Goal: Task Accomplishment & Management: Manage account settings

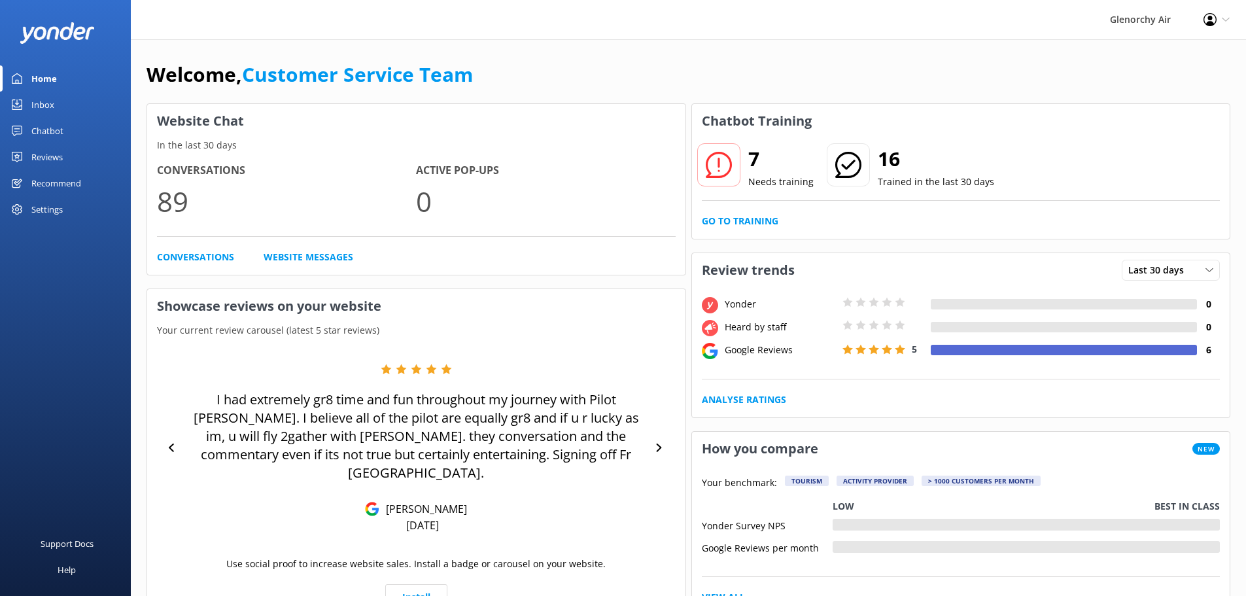
click at [48, 99] on div "Inbox" at bounding box center [42, 105] width 23 height 26
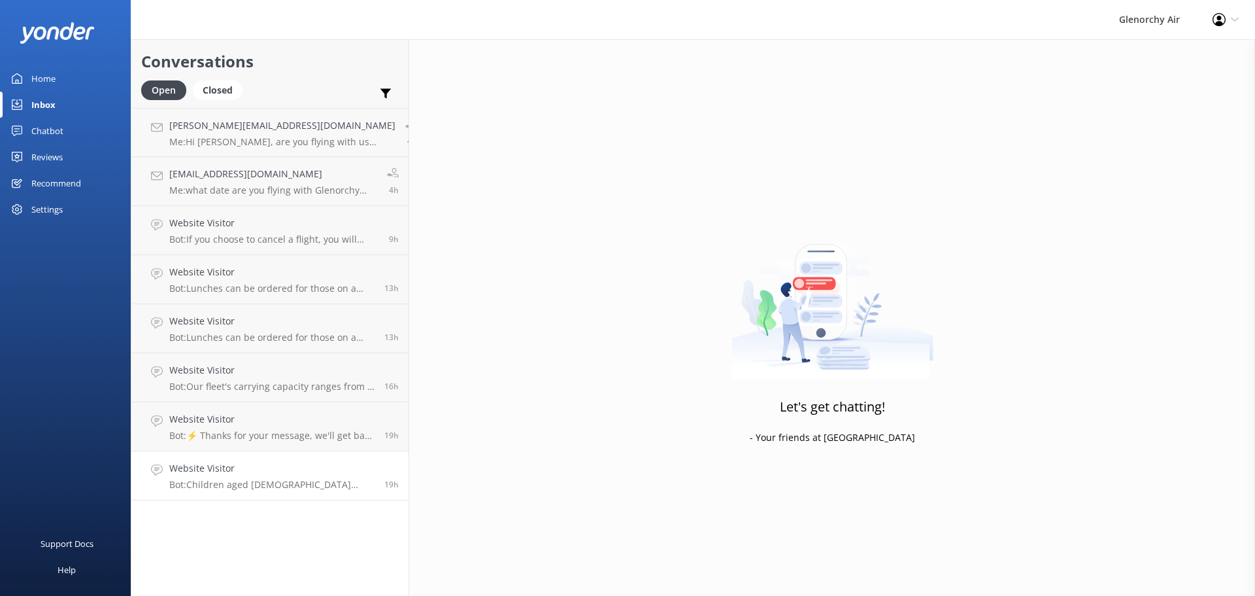
click at [292, 483] on p "Bot: Children aged [DEMOGRAPHIC_DATA] years are considered as children for fare…" at bounding box center [271, 485] width 205 height 12
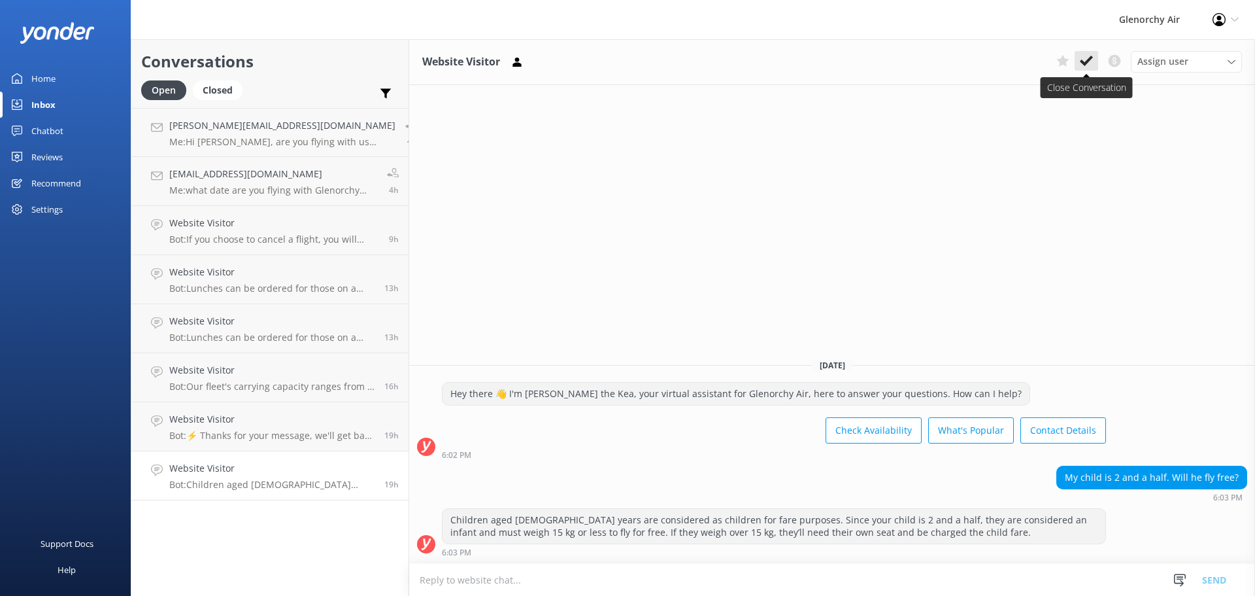
click at [1089, 55] on icon at bounding box center [1086, 60] width 13 height 13
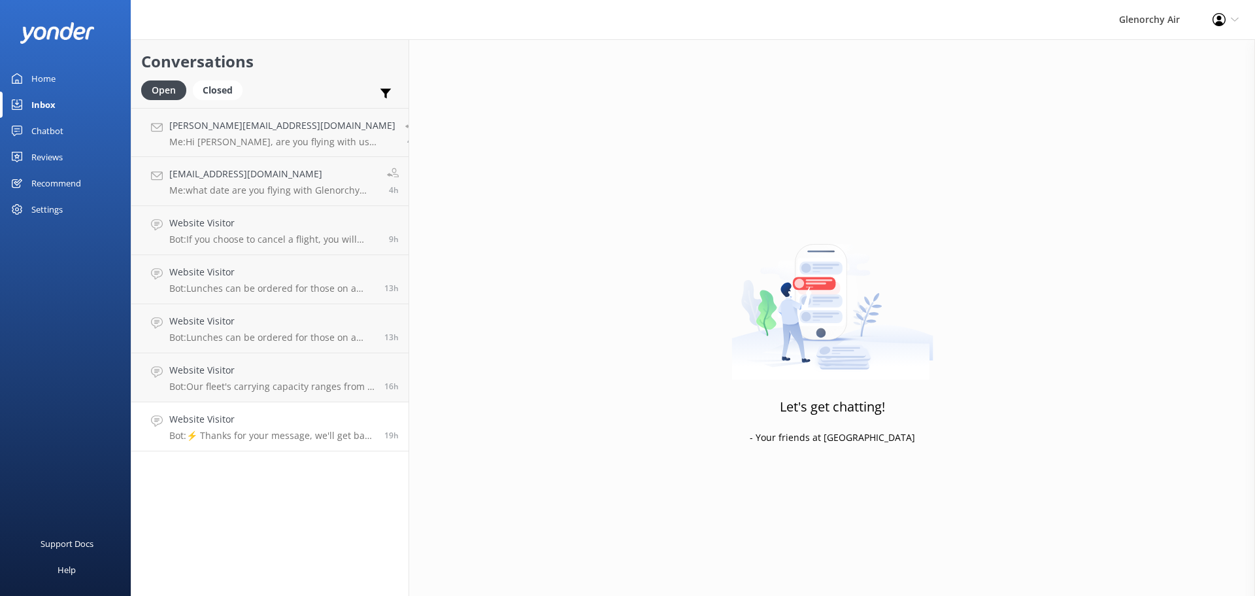
click at [270, 428] on div "Website Visitor Bot: ⚡ Thanks for your message, we'll get back to you as soon a…" at bounding box center [271, 426] width 205 height 29
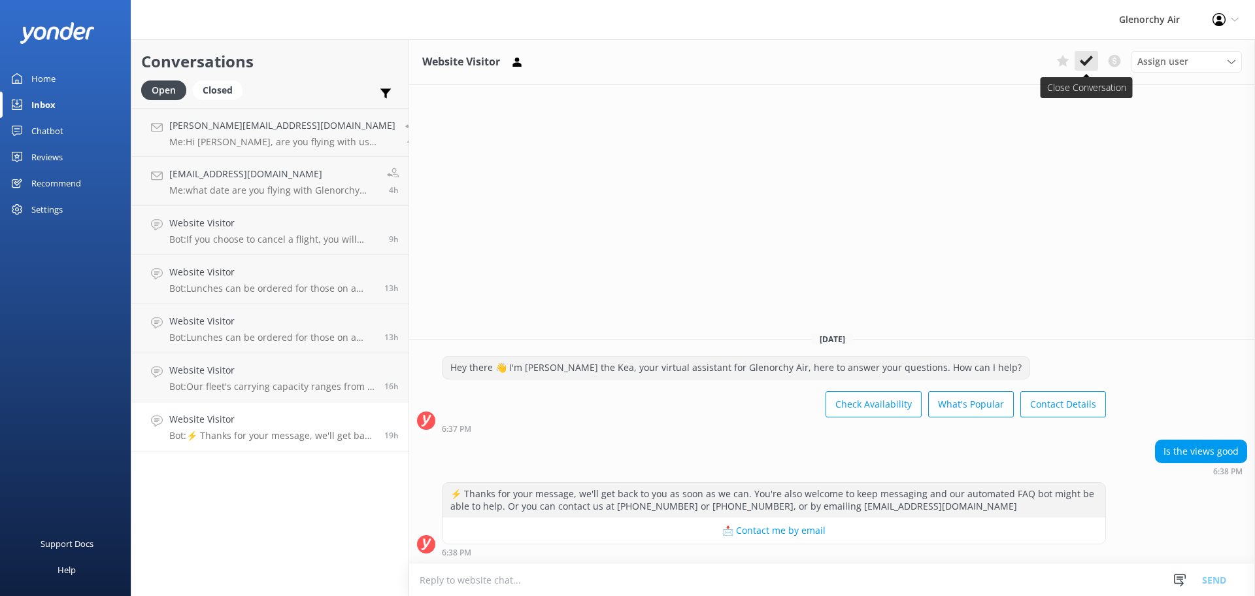
click at [1090, 65] on icon at bounding box center [1086, 60] width 13 height 13
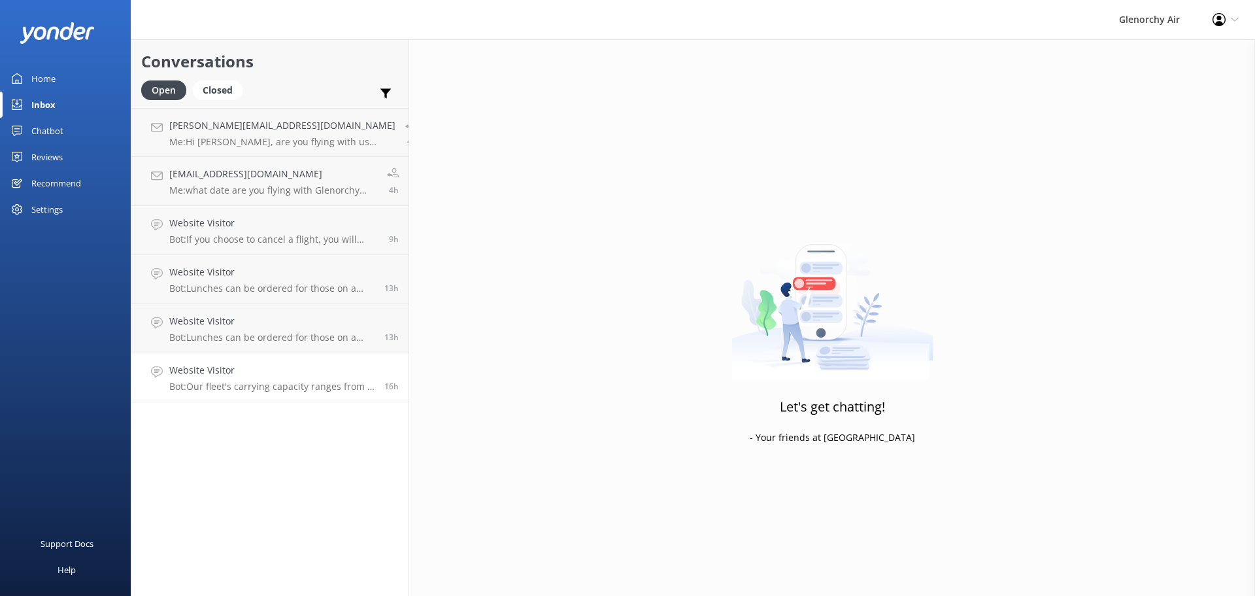
click at [315, 371] on h4 "Website Visitor" at bounding box center [271, 370] width 205 height 14
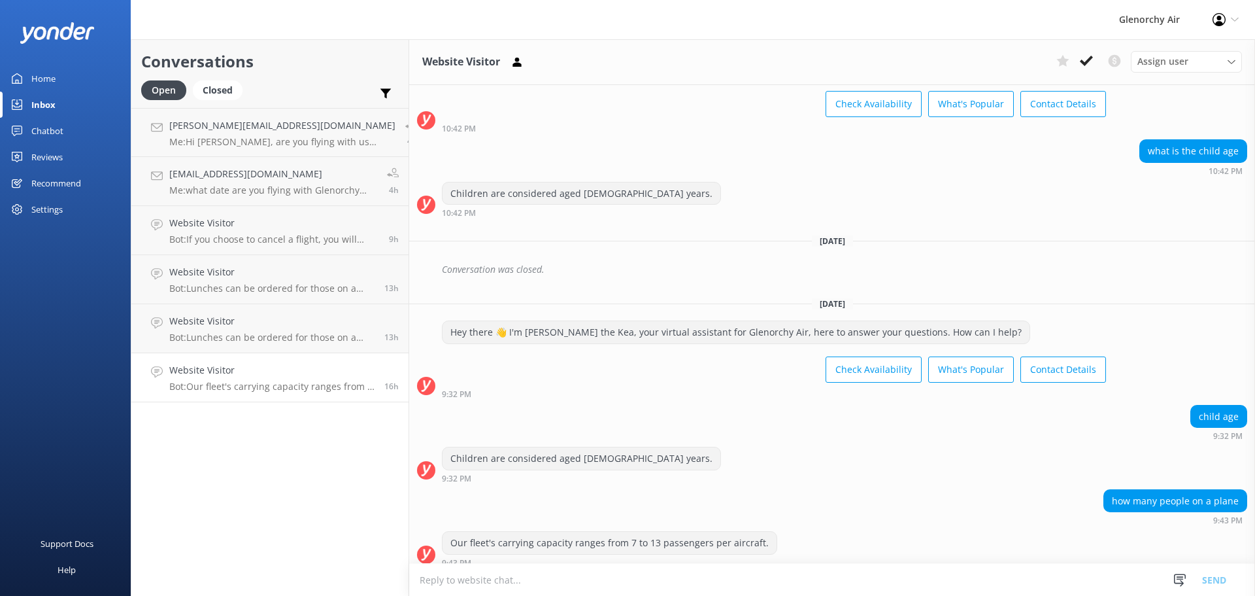
scroll to position [352, 0]
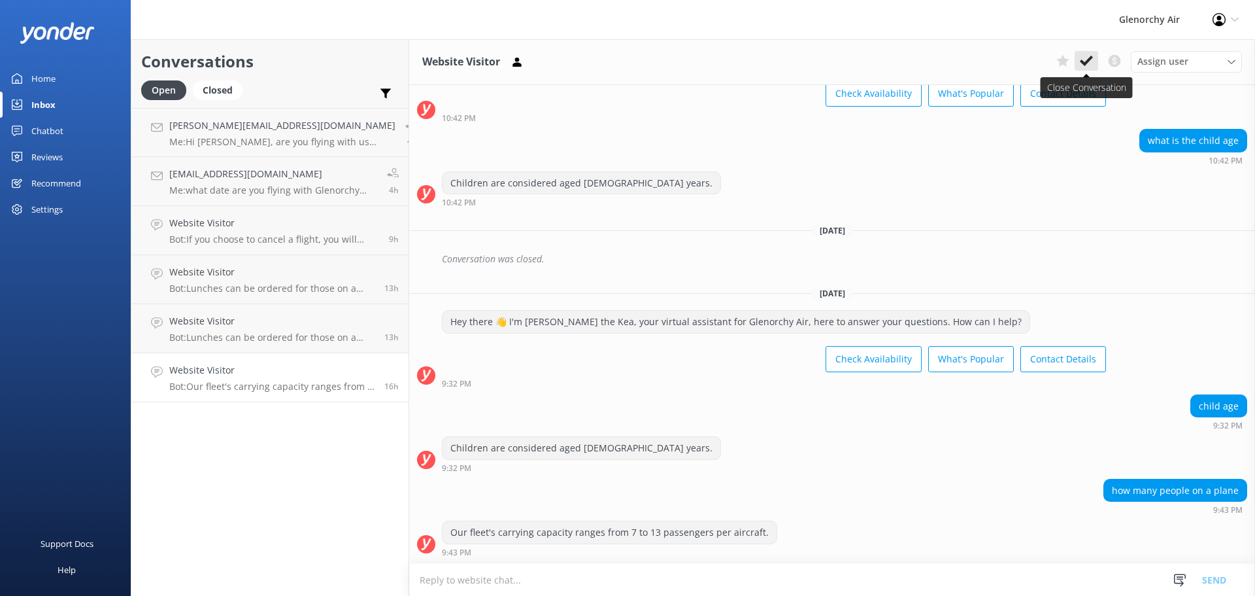
click at [1089, 61] on use at bounding box center [1086, 61] width 13 height 10
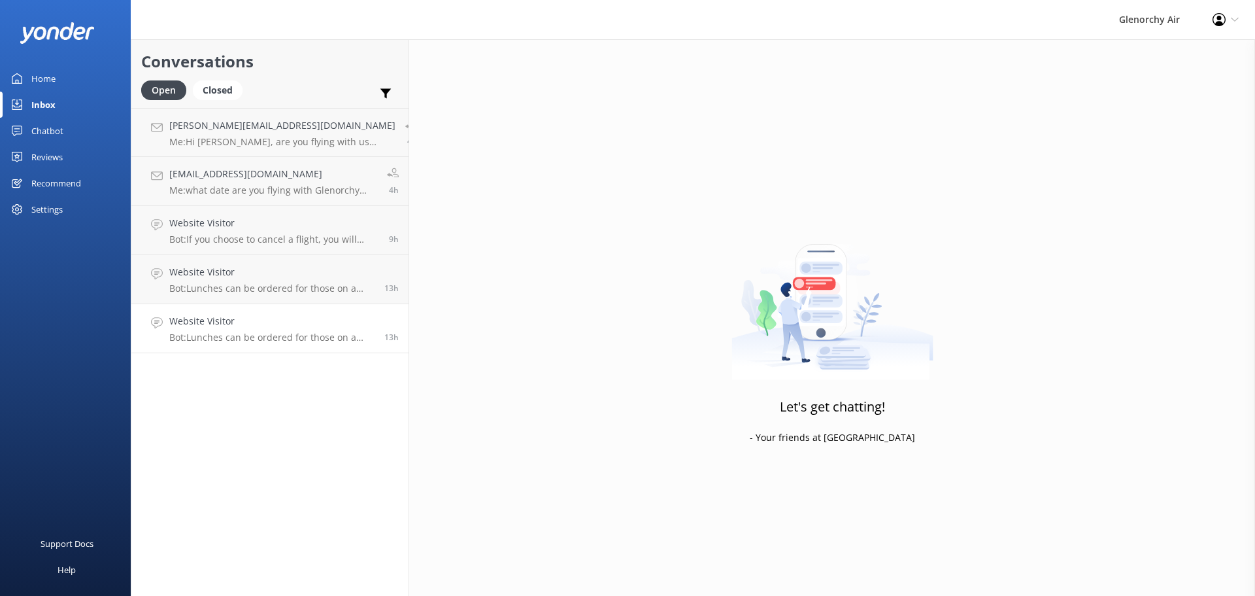
click at [279, 327] on h4 "Website Visitor" at bounding box center [271, 321] width 205 height 14
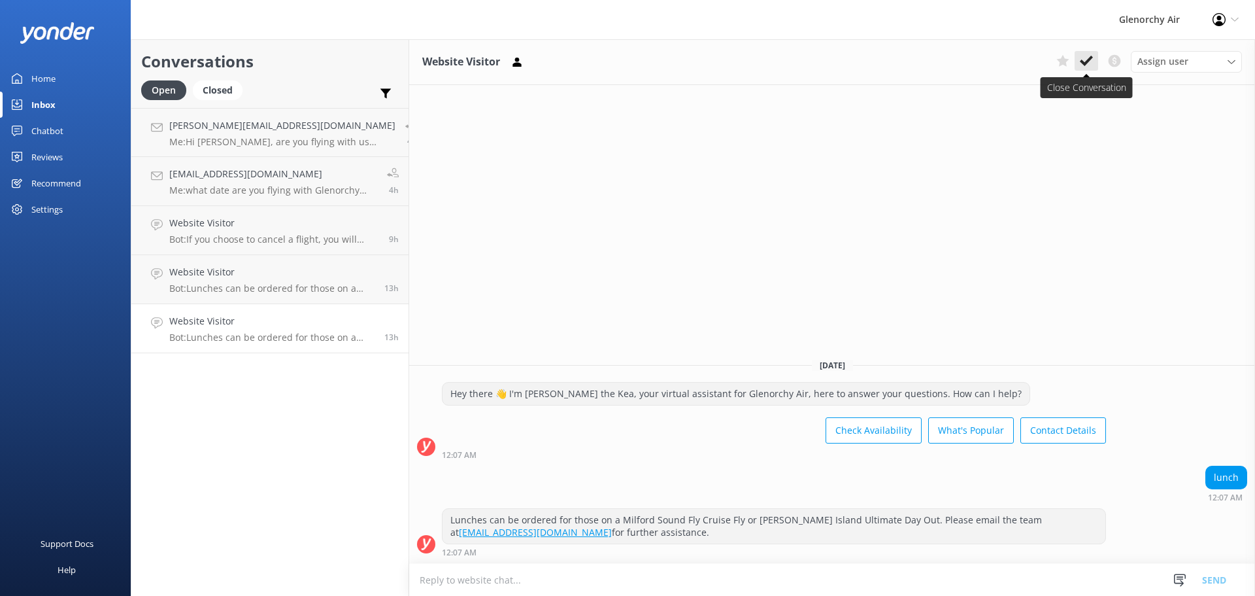
click at [1083, 60] on icon at bounding box center [1086, 60] width 13 height 13
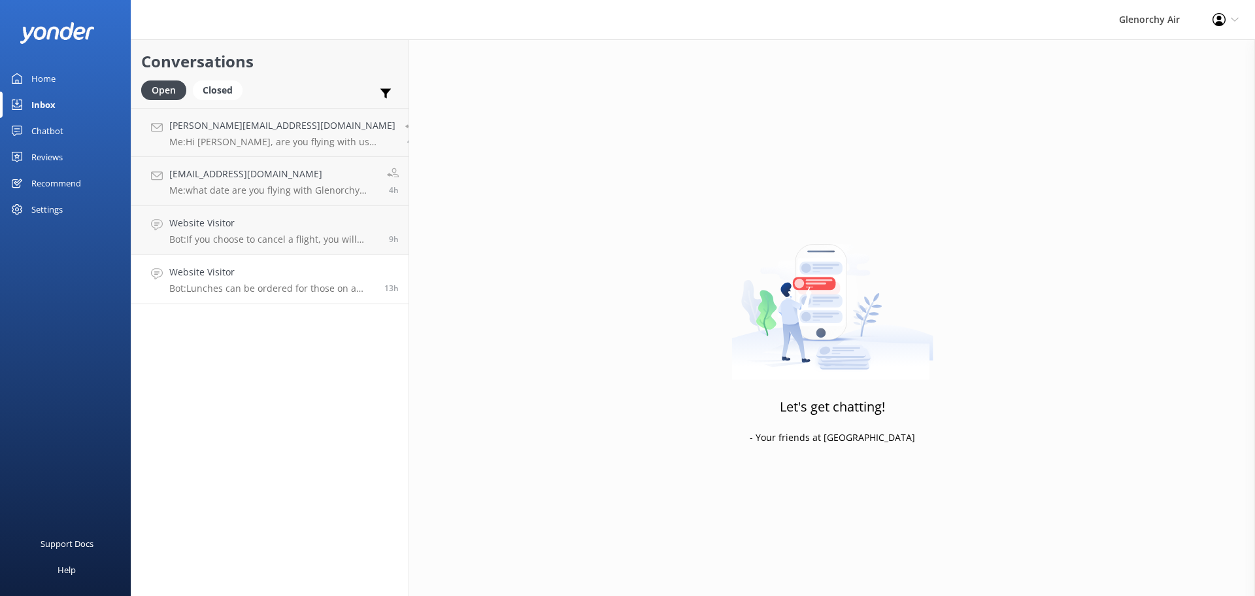
click at [306, 275] on h4 "Website Visitor" at bounding box center [271, 272] width 205 height 14
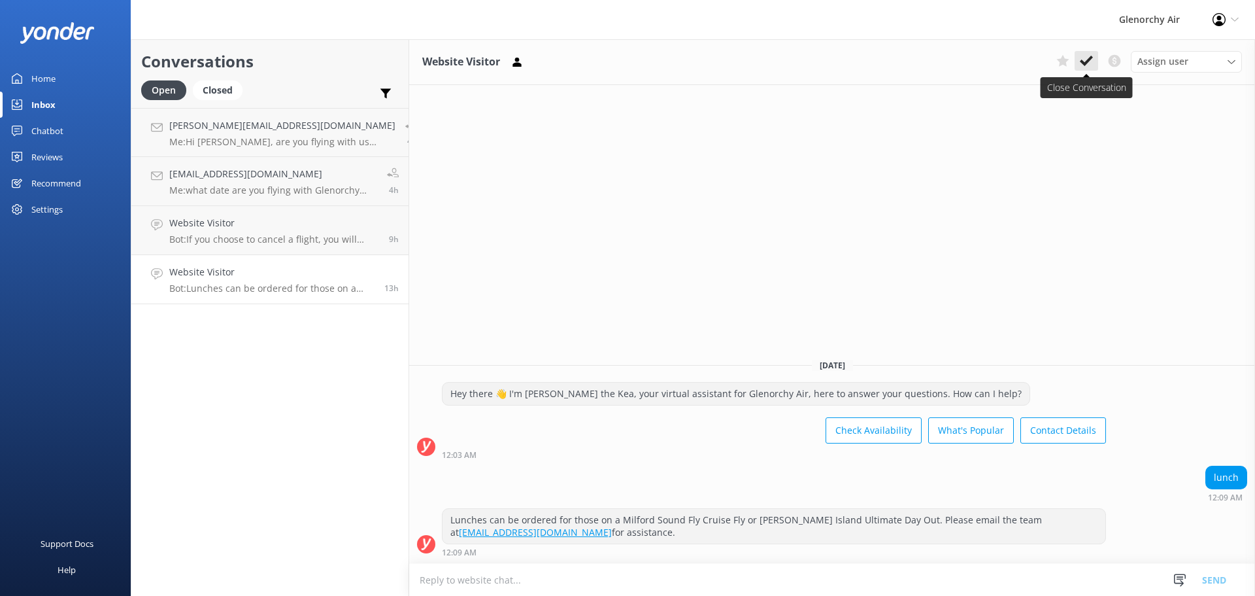
click at [1087, 56] on icon at bounding box center [1086, 60] width 13 height 13
click at [326, 224] on h4 "Website Visitor" at bounding box center [274, 223] width 210 height 14
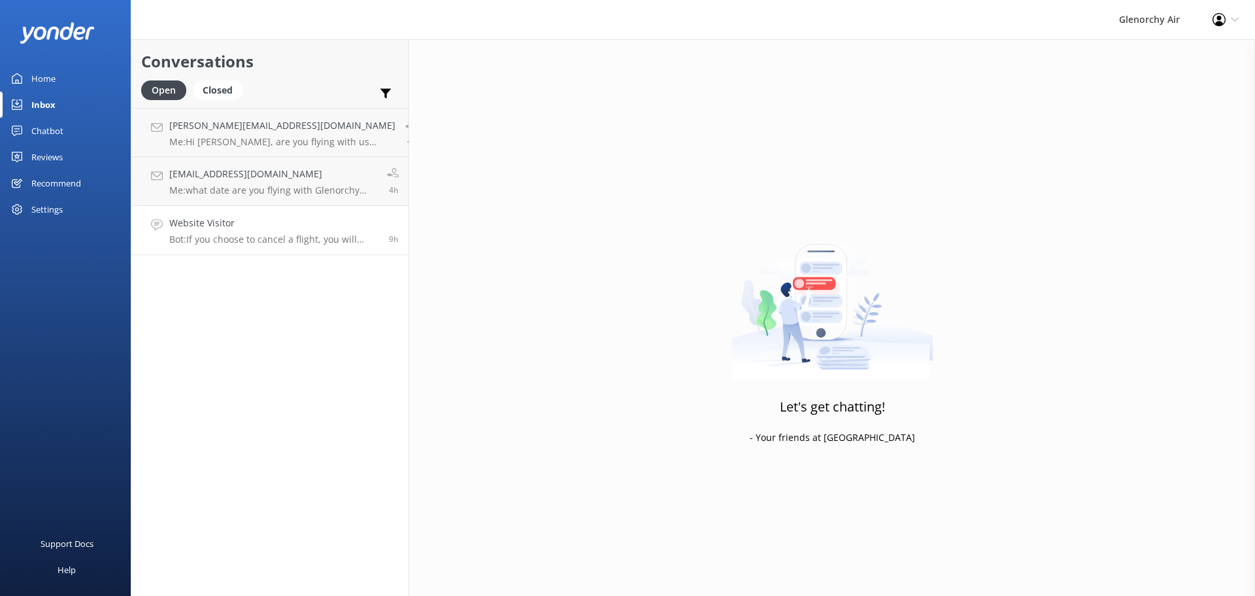
click at [243, 230] on h4 "Website Visitor" at bounding box center [274, 223] width 210 height 14
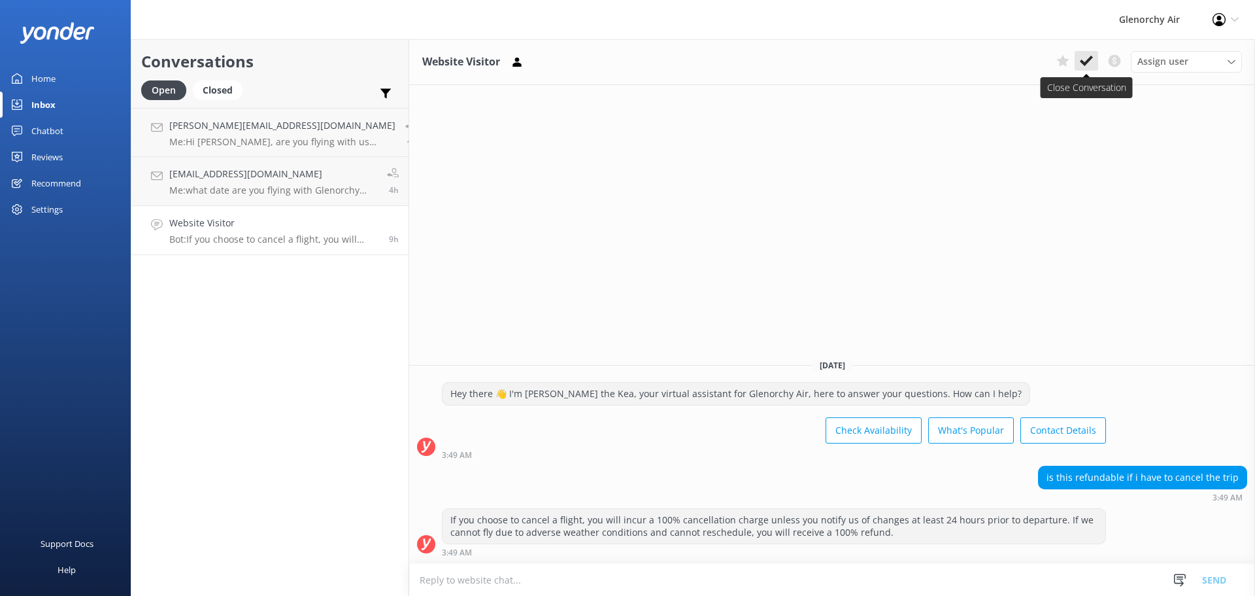
click at [1089, 61] on use at bounding box center [1086, 61] width 13 height 10
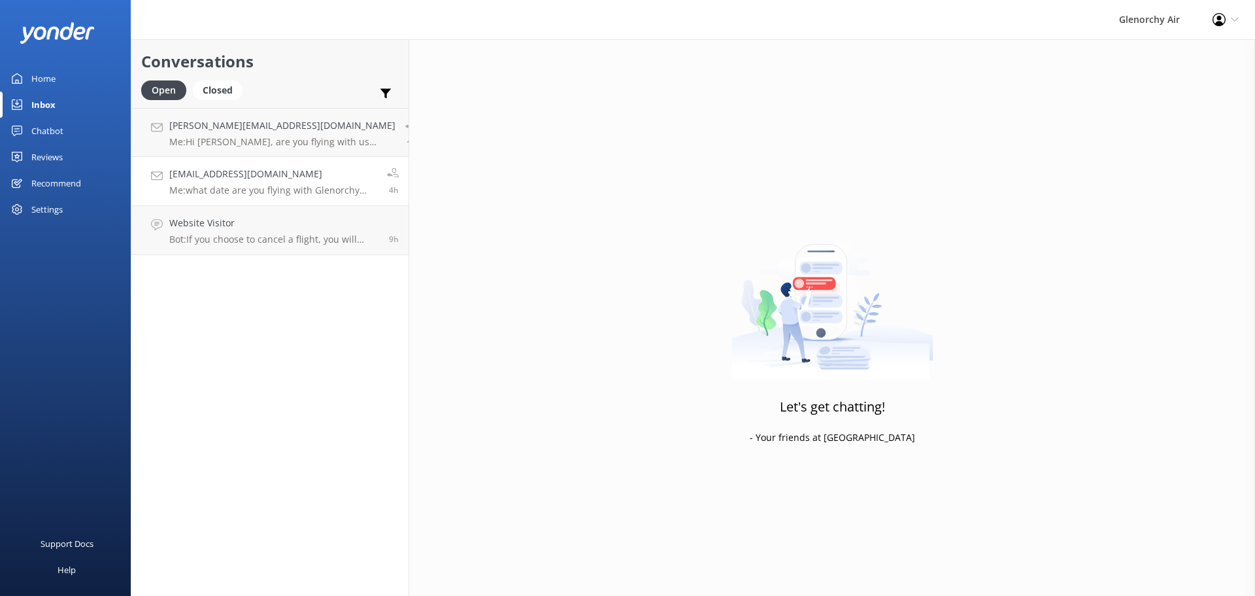
click at [299, 180] on h4 "[EMAIL_ADDRESS][DOMAIN_NAME]" at bounding box center [273, 174] width 208 height 14
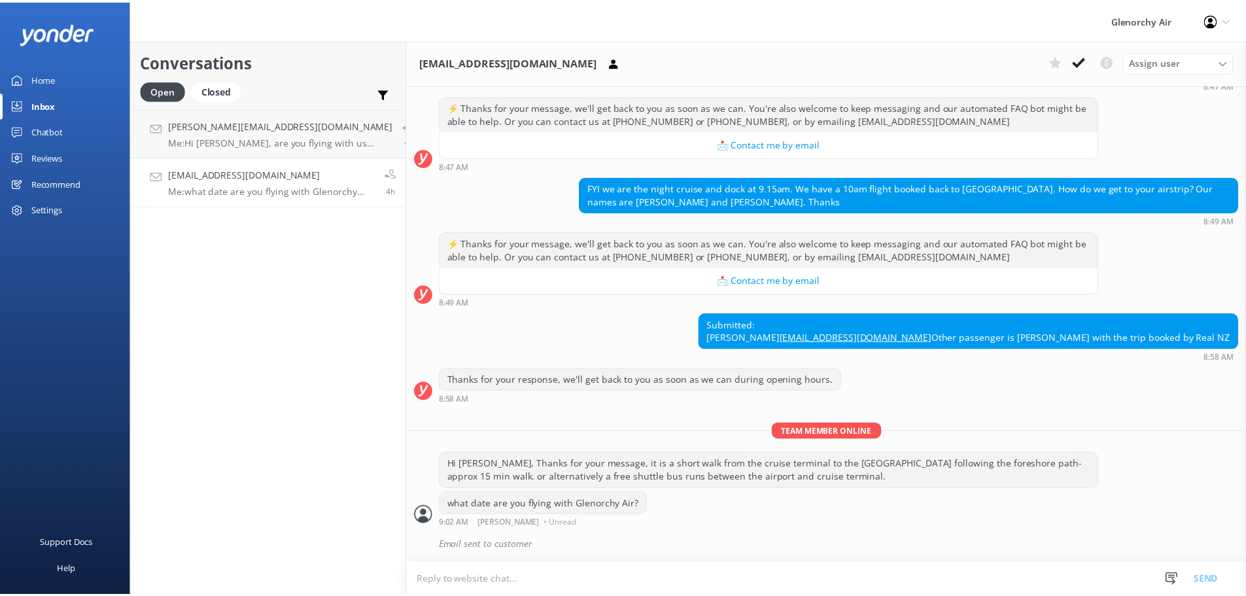
scroll to position [299, 0]
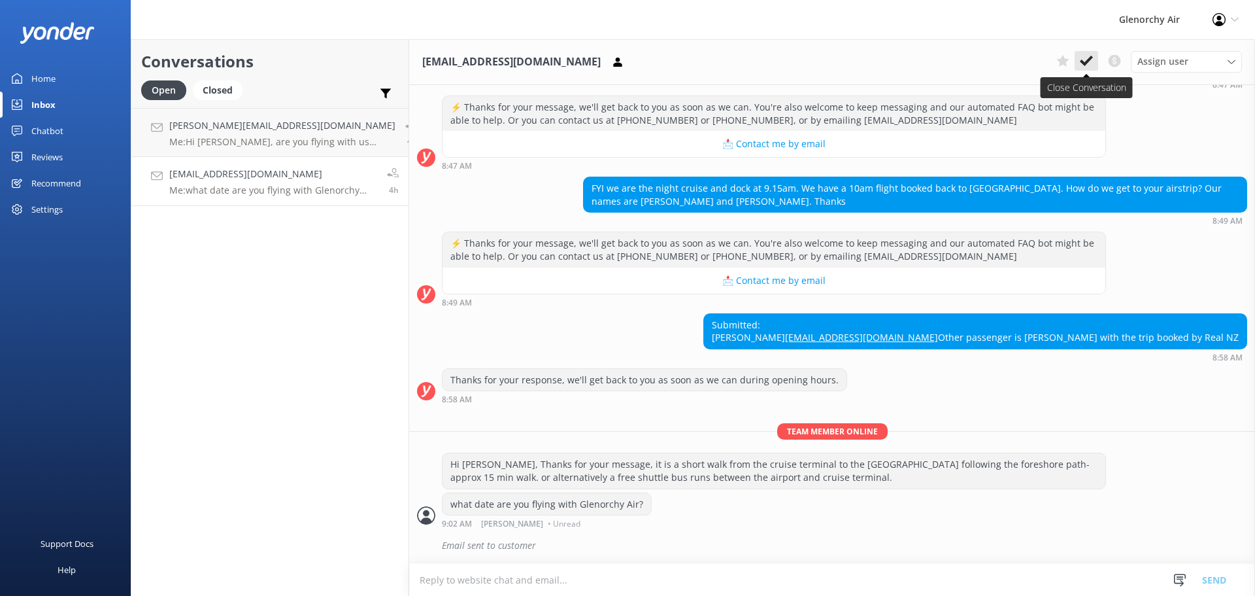
click at [1088, 58] on icon at bounding box center [1086, 60] width 13 height 13
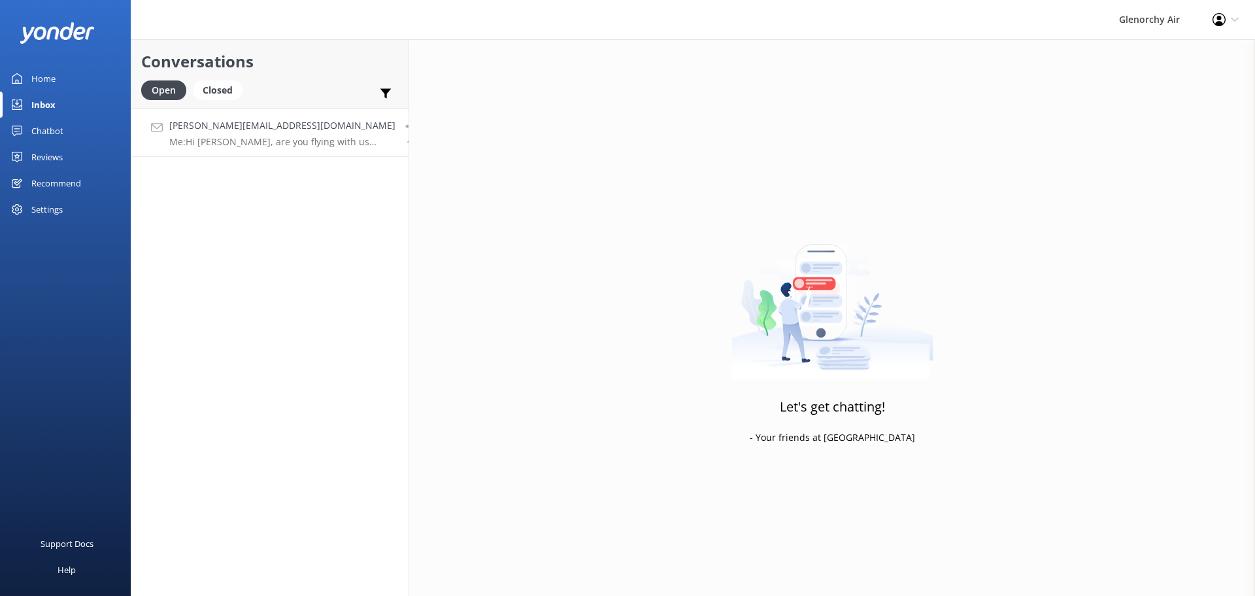
click at [299, 124] on h4 "[PERSON_NAME][EMAIL_ADDRESS][DOMAIN_NAME]" at bounding box center [282, 125] width 226 height 14
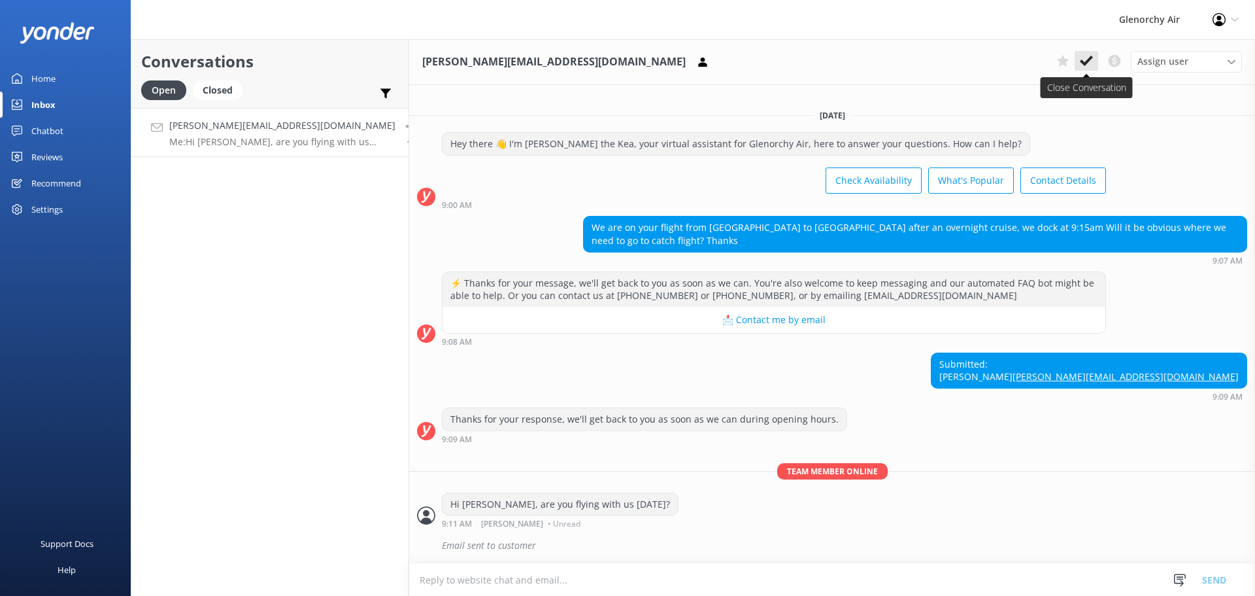
click at [1085, 63] on use at bounding box center [1086, 61] width 13 height 10
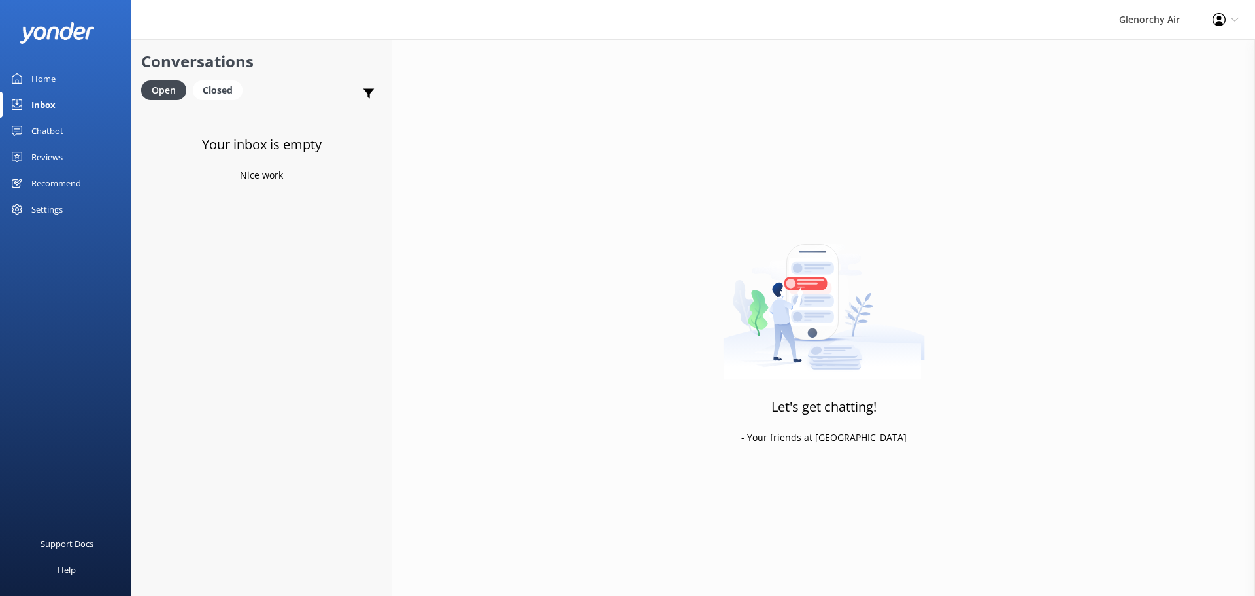
click at [50, 158] on div "Reviews" at bounding box center [46, 157] width 31 height 26
